Goal: Task Accomplishment & Management: Manage account settings

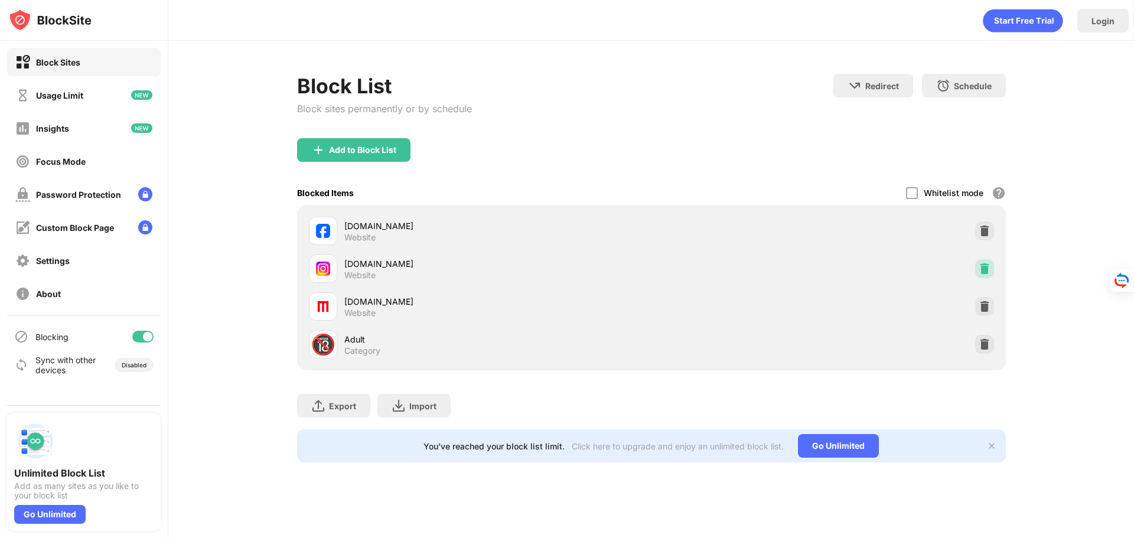
click at [981, 269] on img at bounding box center [984, 269] width 12 height 12
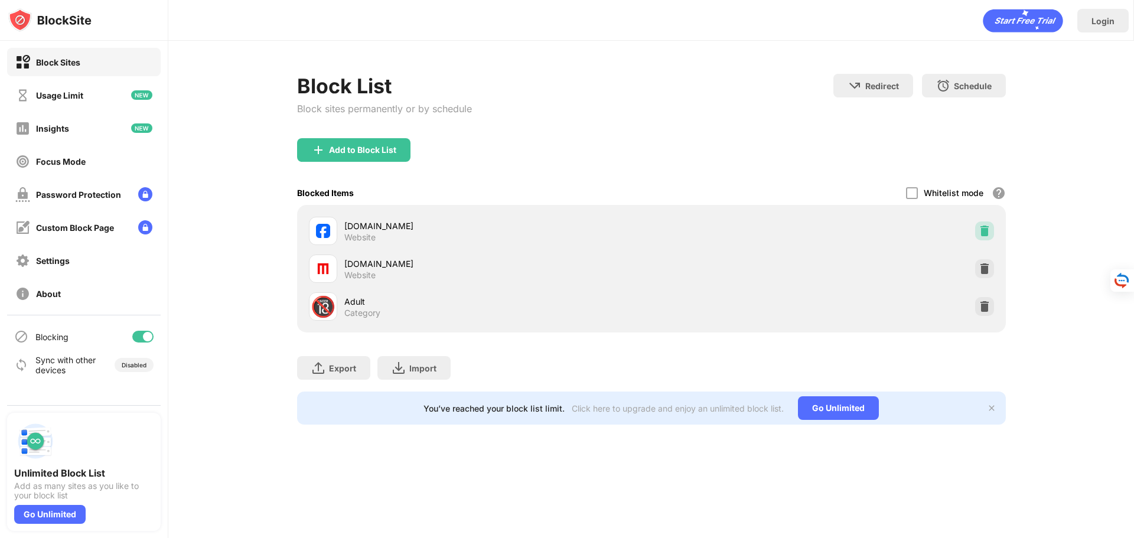
click at [978, 233] on img at bounding box center [984, 231] width 12 height 12
